Goal: Navigation & Orientation: Find specific page/section

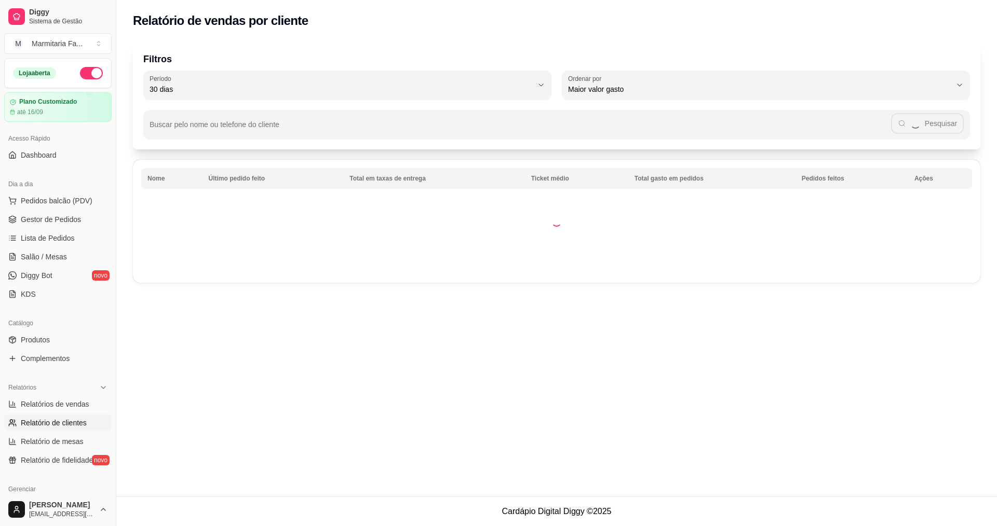
select select "30"
select select "HIGHEST_TOTAL_SPENT_WITH_ORDERS"
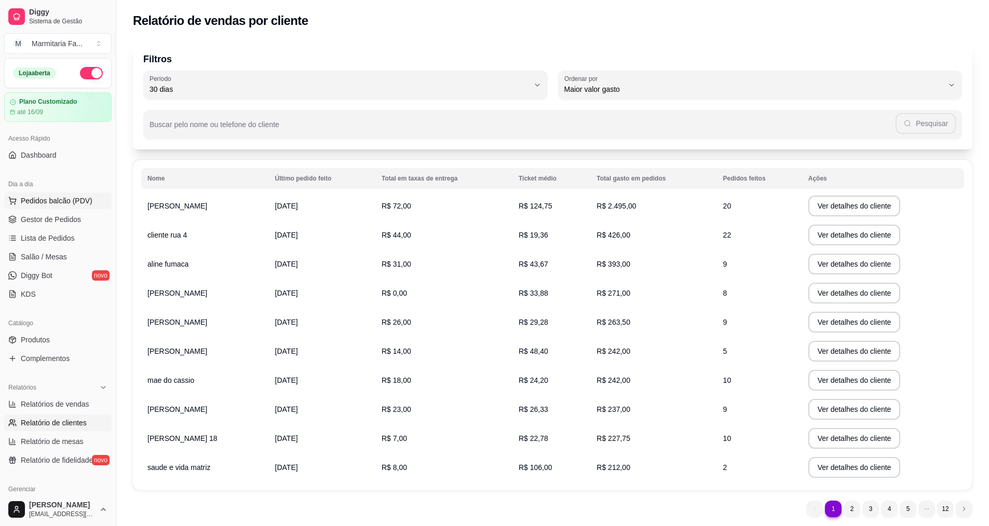
click at [81, 209] on button "Pedidos balcão (PDV)" at bounding box center [57, 201] width 107 height 17
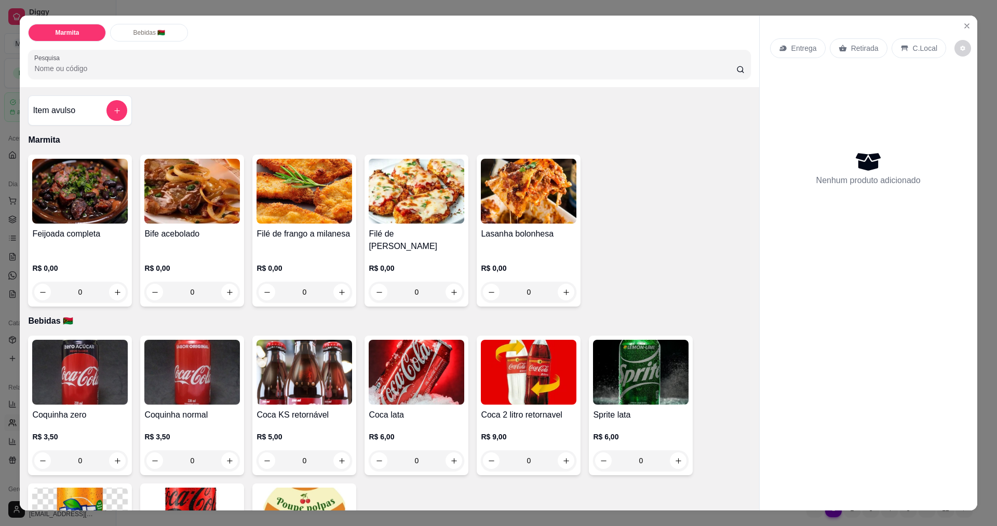
click at [971, 22] on div "Entrega Retirada C.Local Nenhum produto adicionado" at bounding box center [867, 255] width 217 height 478
click at [964, 22] on icon "Close" at bounding box center [966, 26] width 8 height 8
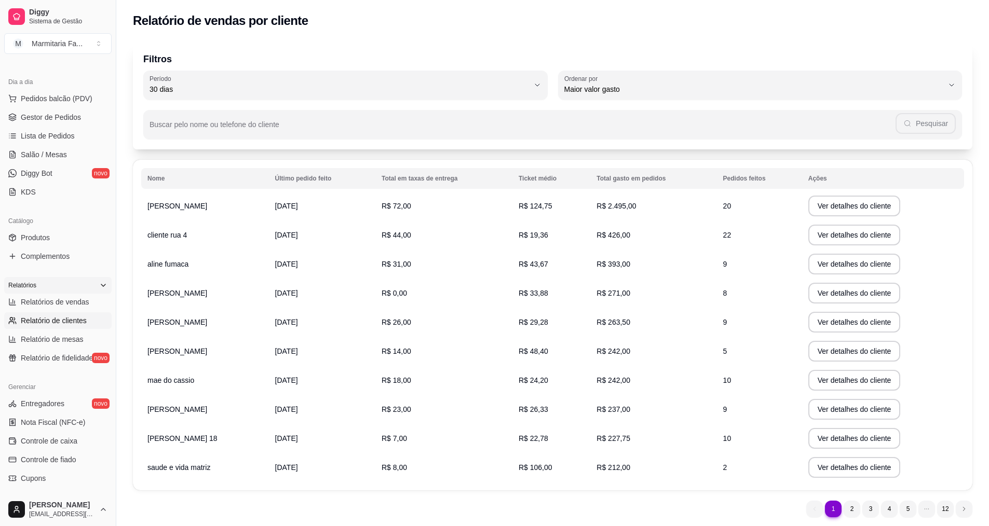
scroll to position [156, 0]
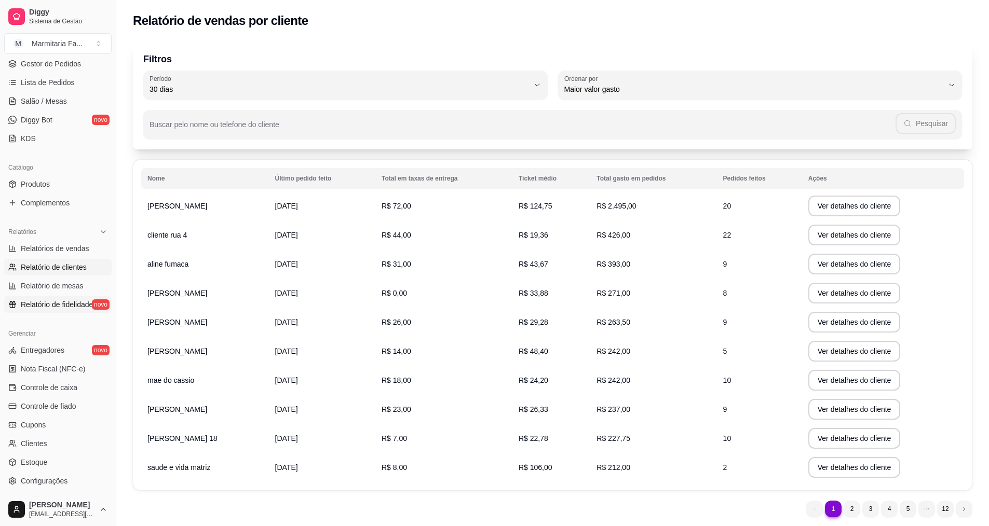
click at [73, 303] on span "Relatório de fidelidade" at bounding box center [57, 305] width 72 height 10
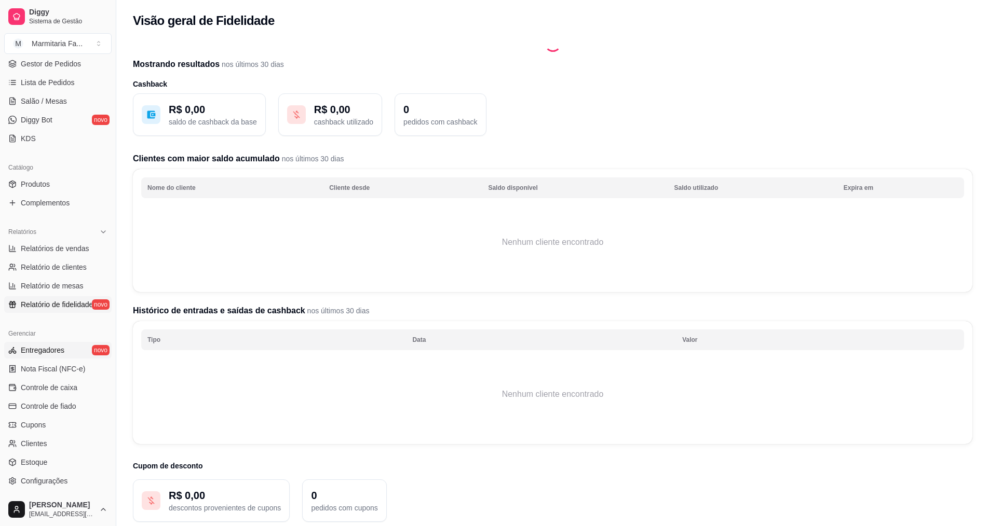
click at [68, 353] on link "Entregadores novo" at bounding box center [57, 350] width 107 height 17
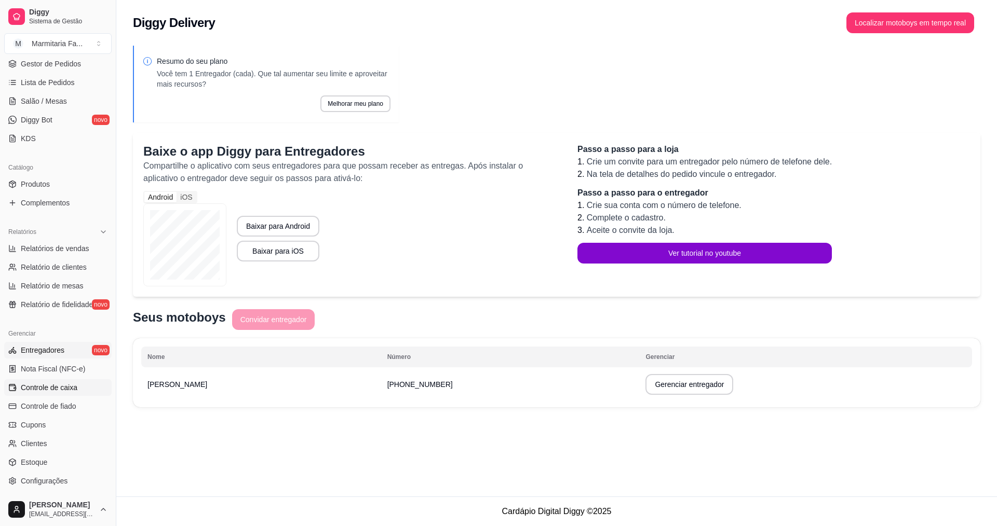
click at [66, 390] on span "Controle de caixa" at bounding box center [49, 388] width 57 height 10
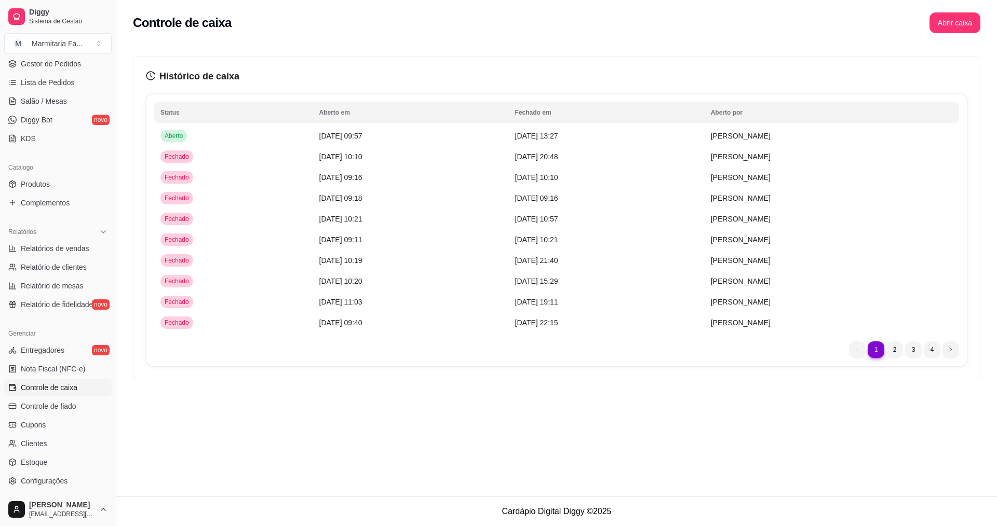
click at [74, 222] on div "Relatórios Relatórios de vendas Relatório de clientes Relatório de mesas Relató…" at bounding box center [58, 269] width 116 height 98
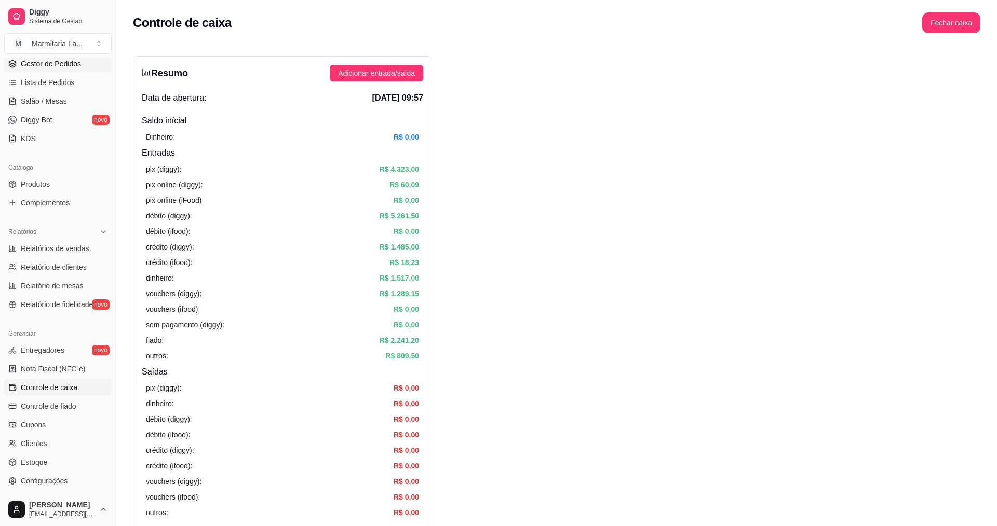
click at [74, 218] on div "Loja aberta Plano Customizado até 16/09 Acesso Rápido Dashboard Dia a dia Pedid…" at bounding box center [58, 275] width 116 height 435
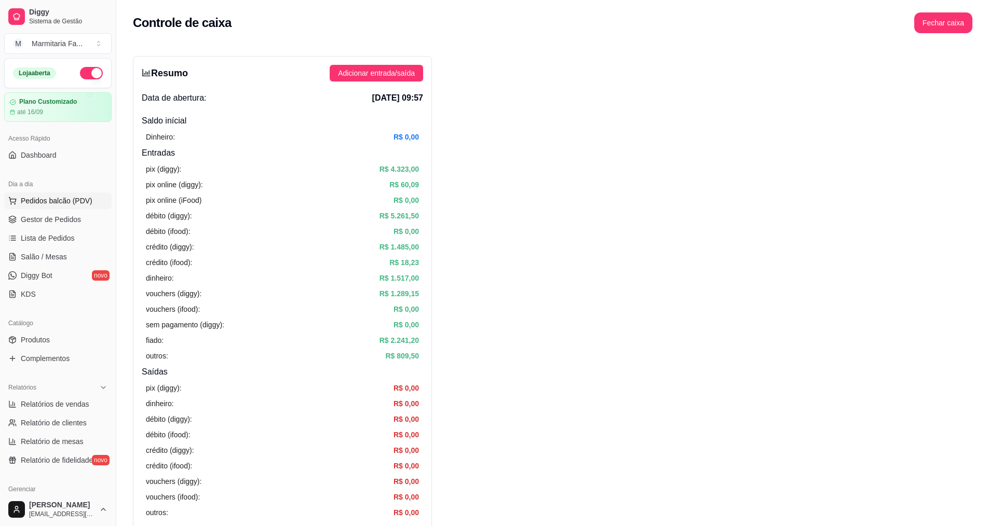
click at [56, 199] on span "Pedidos balcão (PDV)" at bounding box center [57, 201] width 72 height 10
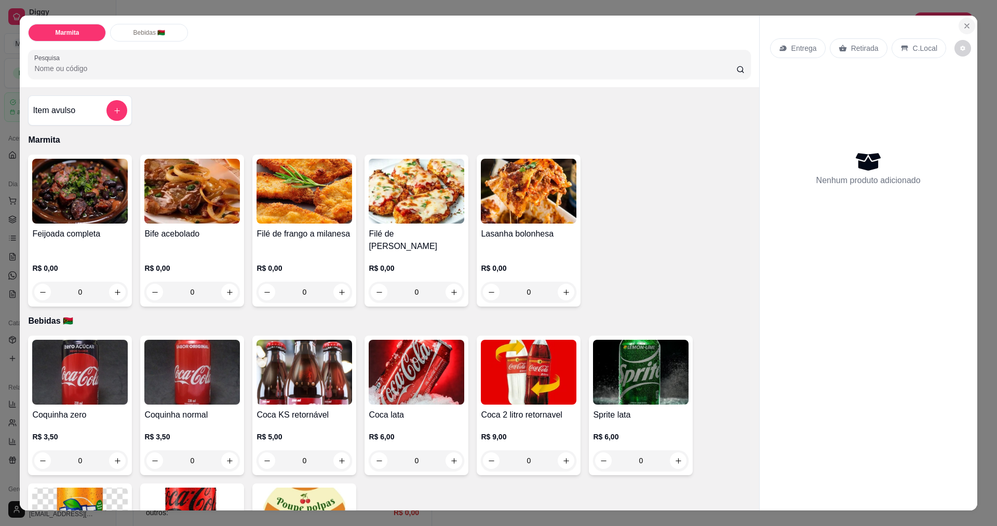
click at [963, 21] on button "Close" at bounding box center [966, 26] width 17 height 17
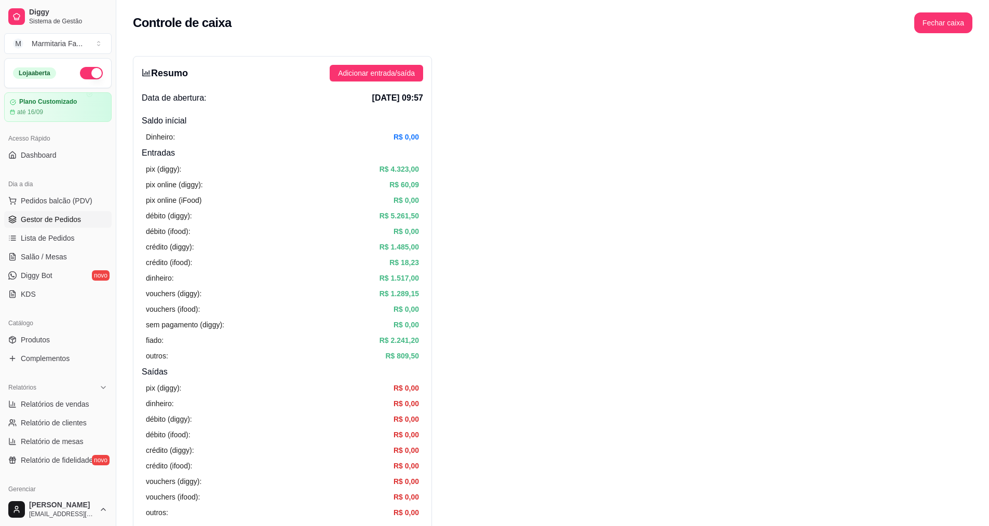
click at [48, 217] on span "Gestor de Pedidos" at bounding box center [51, 219] width 60 height 10
